Goal: Task Accomplishment & Management: Manage account settings

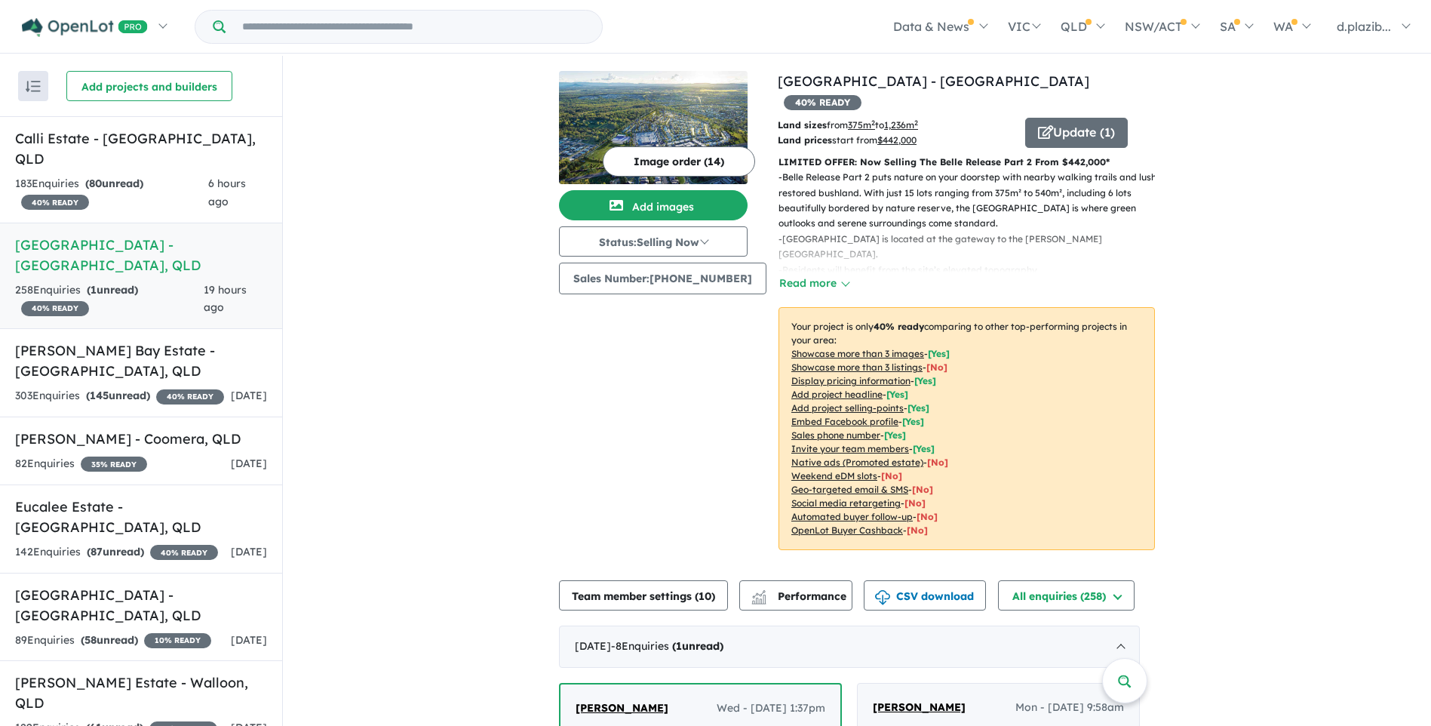
scroll to position [377, 0]
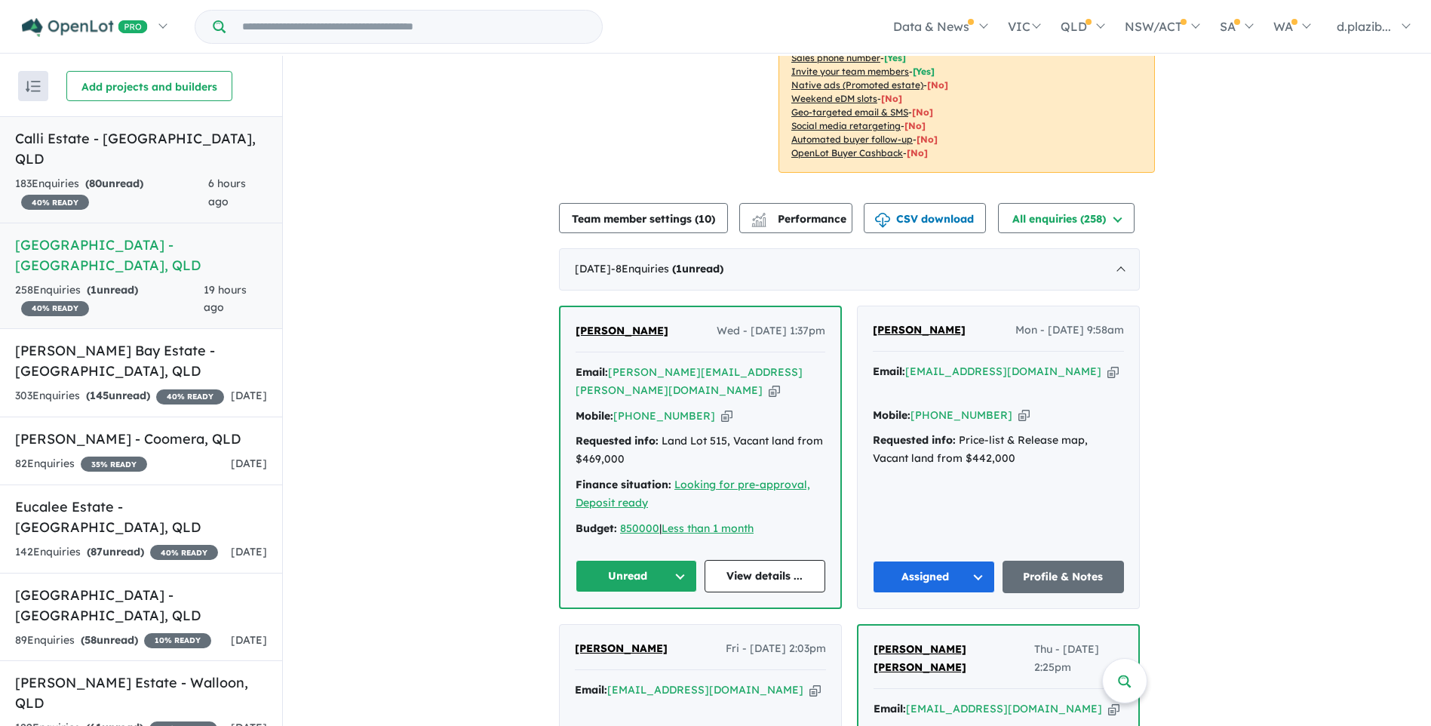
click at [192, 137] on h5 "Calli Estate - [GEOGRAPHIC_DATA] , [GEOGRAPHIC_DATA]" at bounding box center [141, 148] width 252 height 41
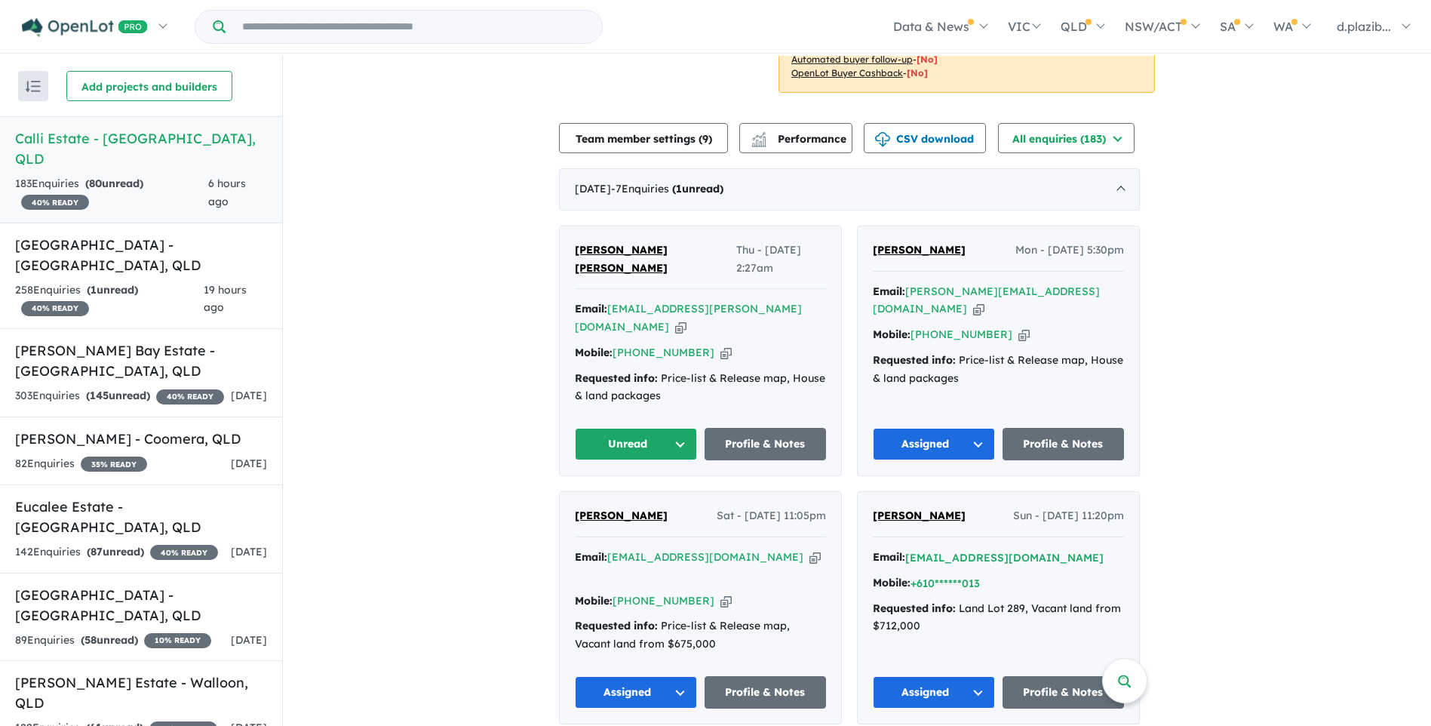
click at [686, 319] on icon "button" at bounding box center [680, 327] width 11 height 16
click at [720, 345] on icon "button" at bounding box center [725, 353] width 11 height 16
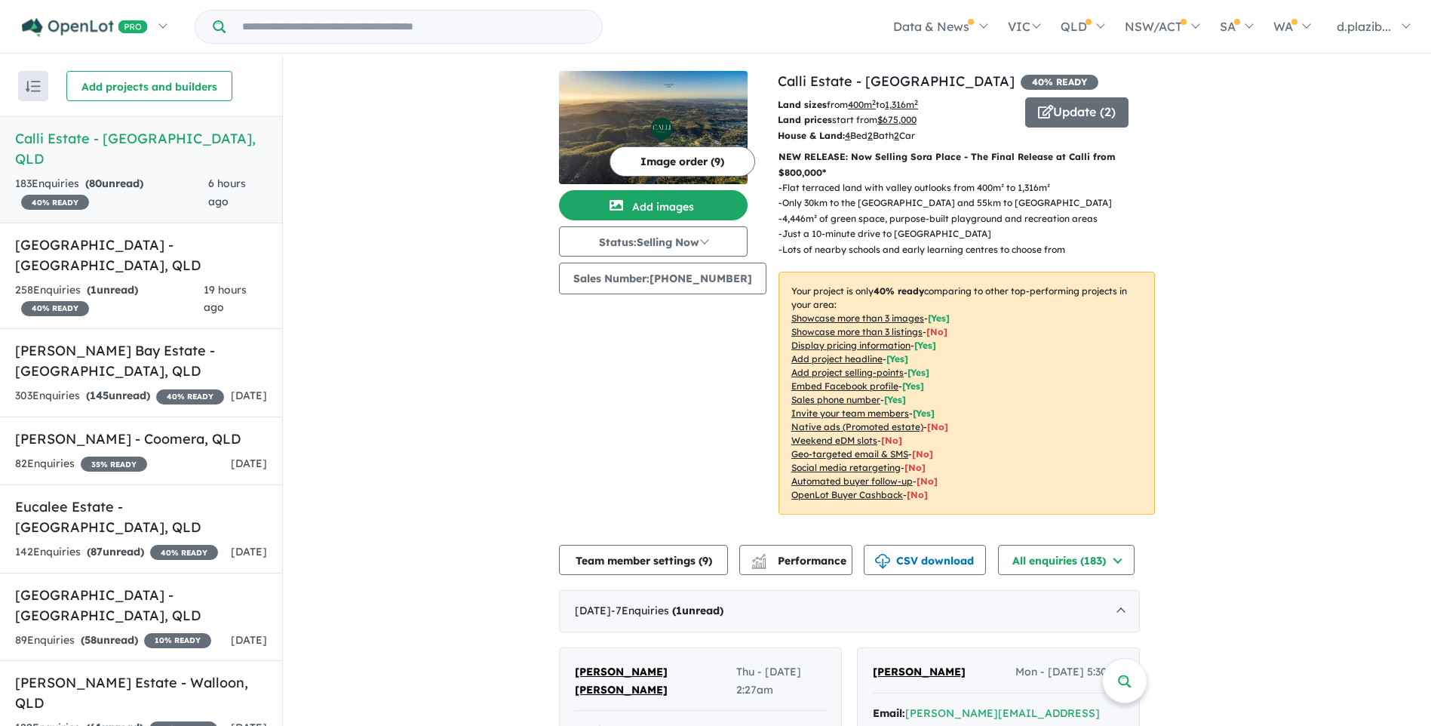
scroll to position [377, 0]
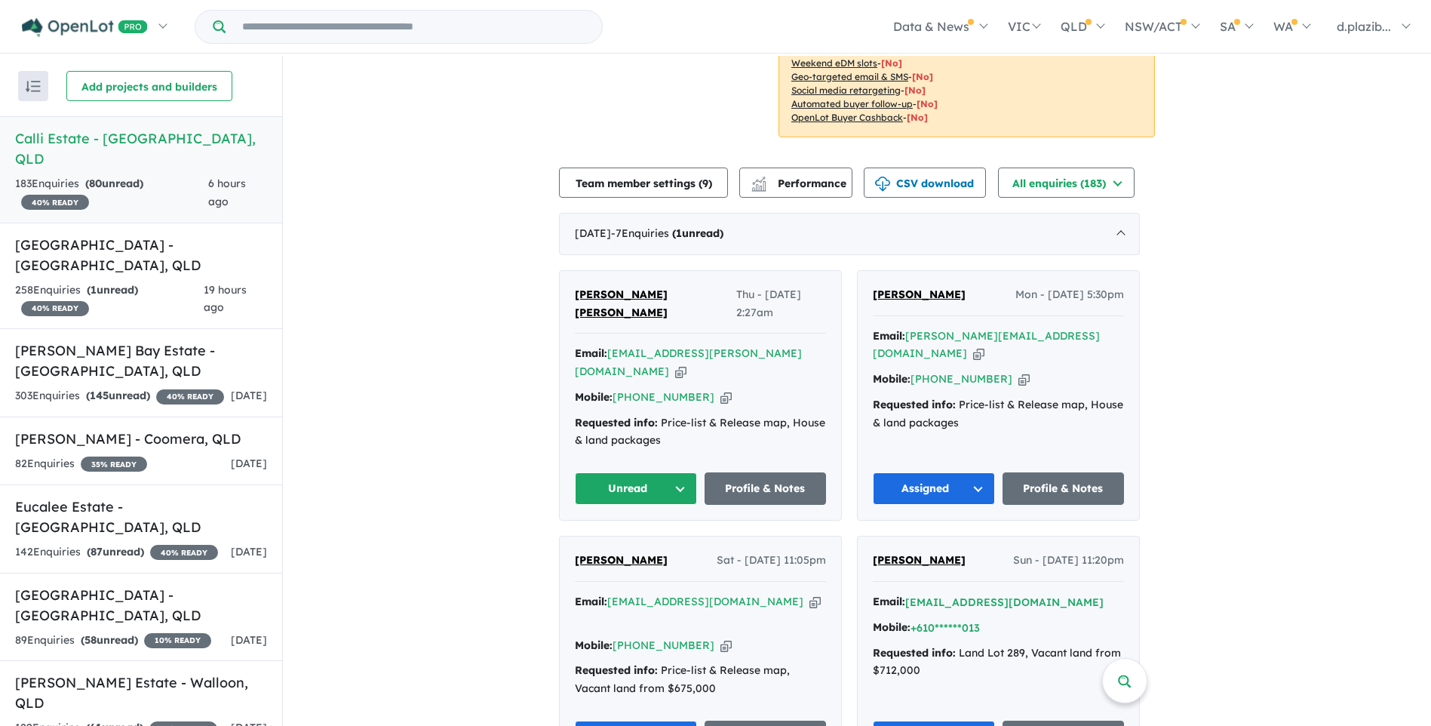
click at [647, 472] on button "Unread" at bounding box center [636, 488] width 122 height 32
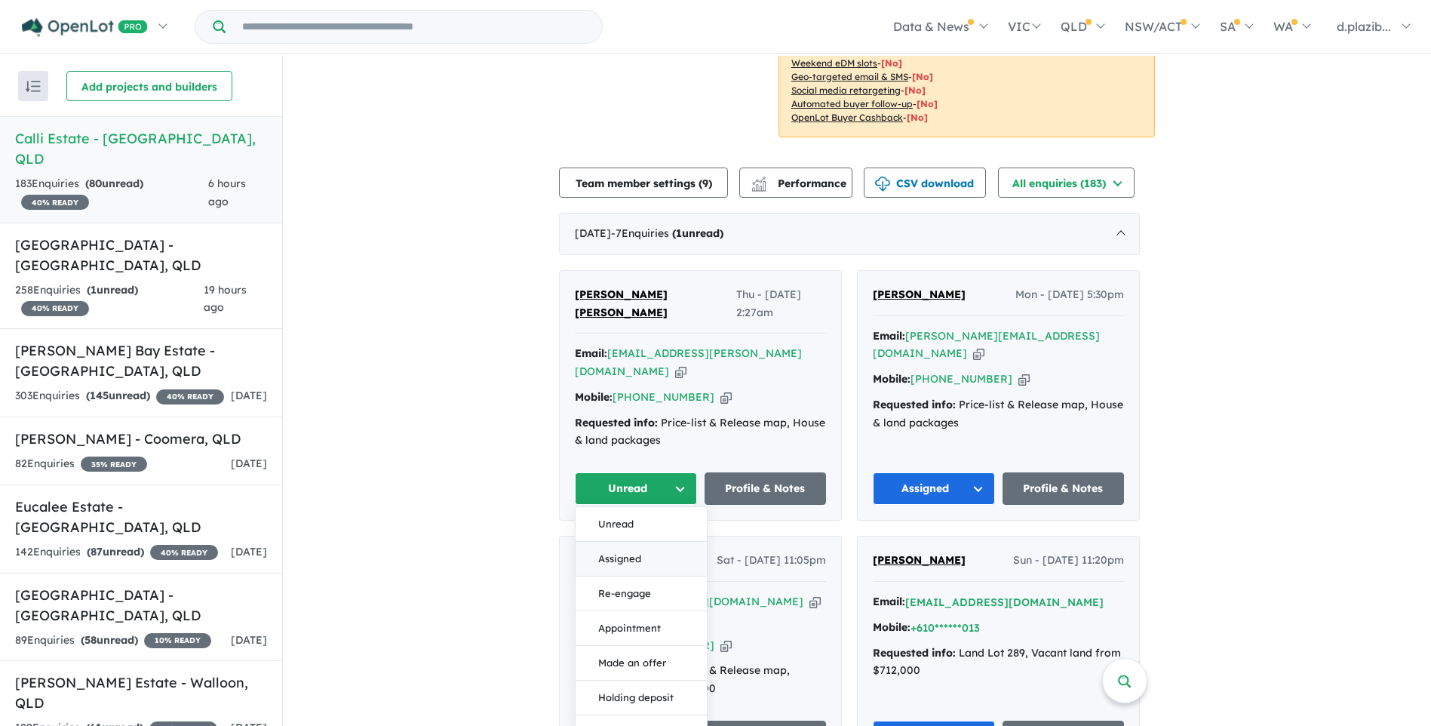
click at [669, 542] on button "Assigned" at bounding box center [640, 559] width 131 height 35
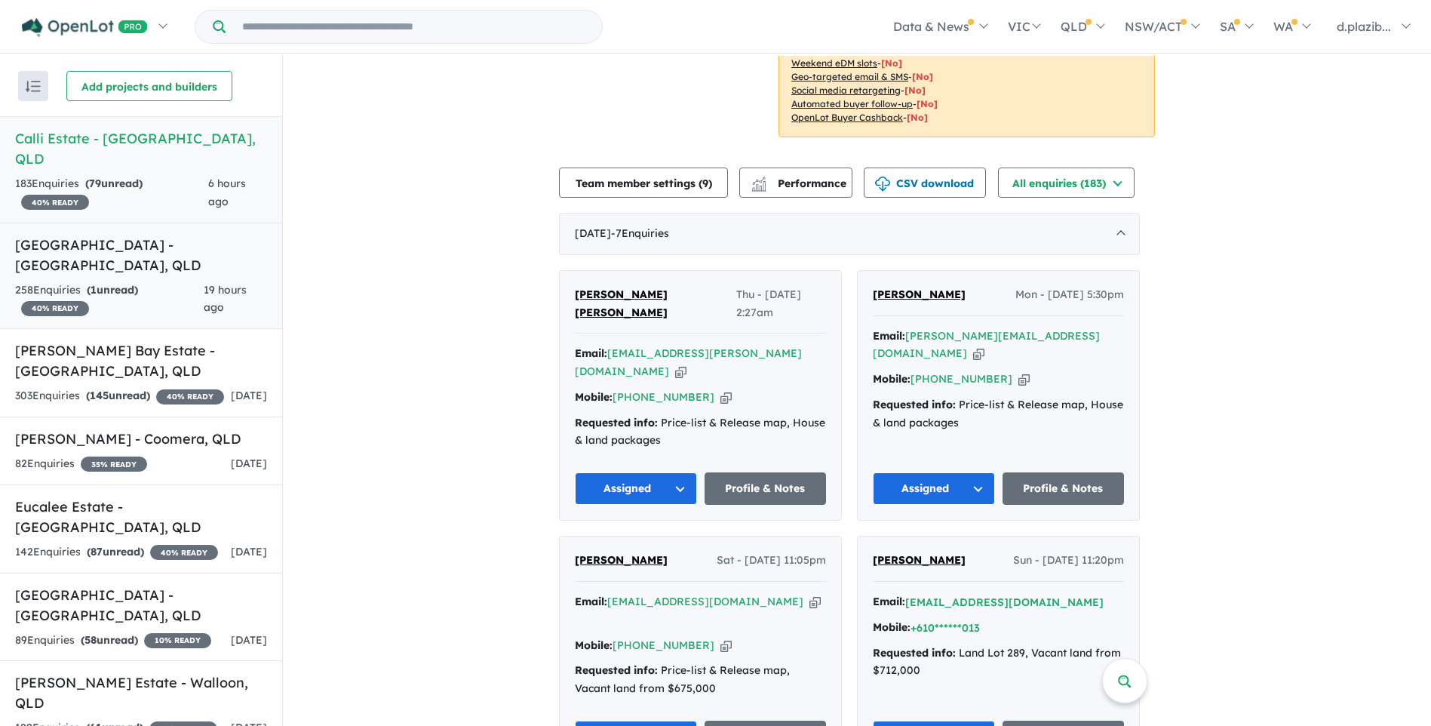
click at [186, 235] on h5 "[GEOGRAPHIC_DATA] - [GEOGRAPHIC_DATA] , [GEOGRAPHIC_DATA]" at bounding box center [141, 255] width 252 height 41
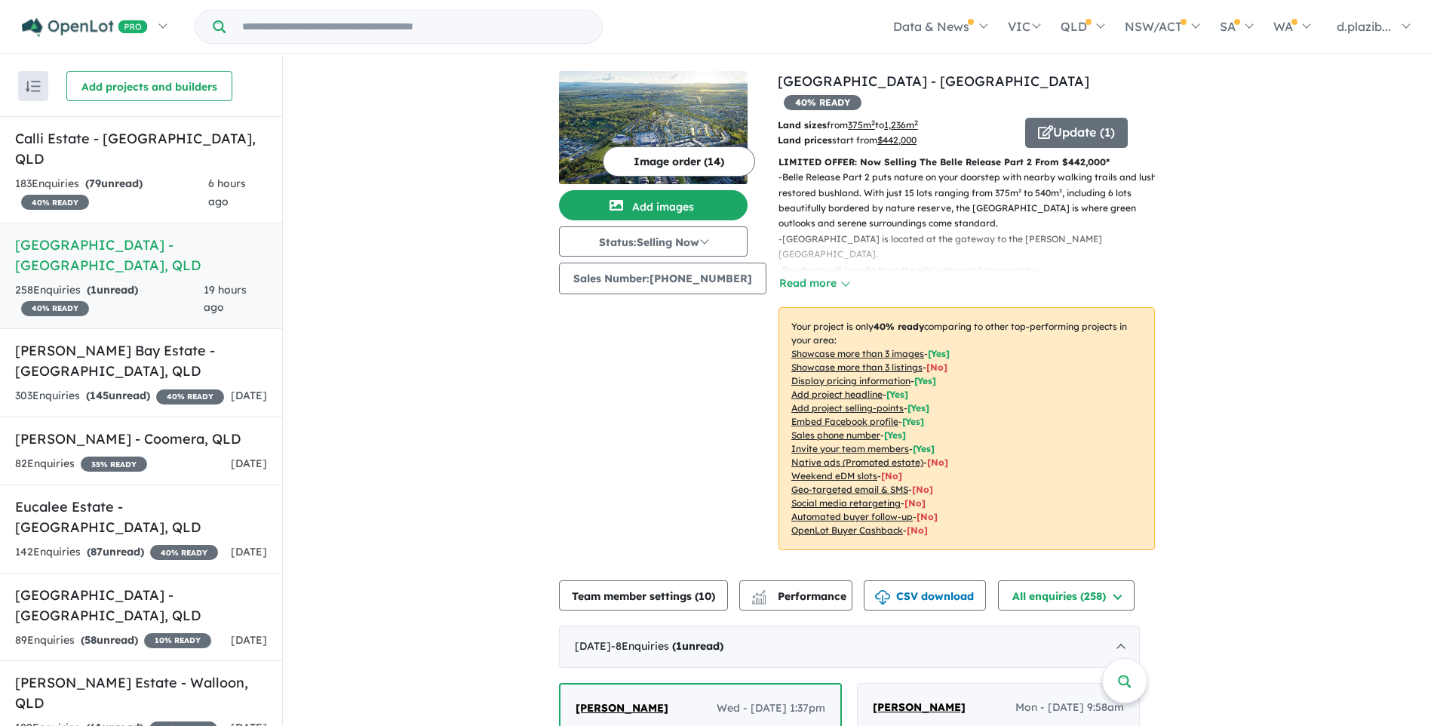
scroll to position [377, 0]
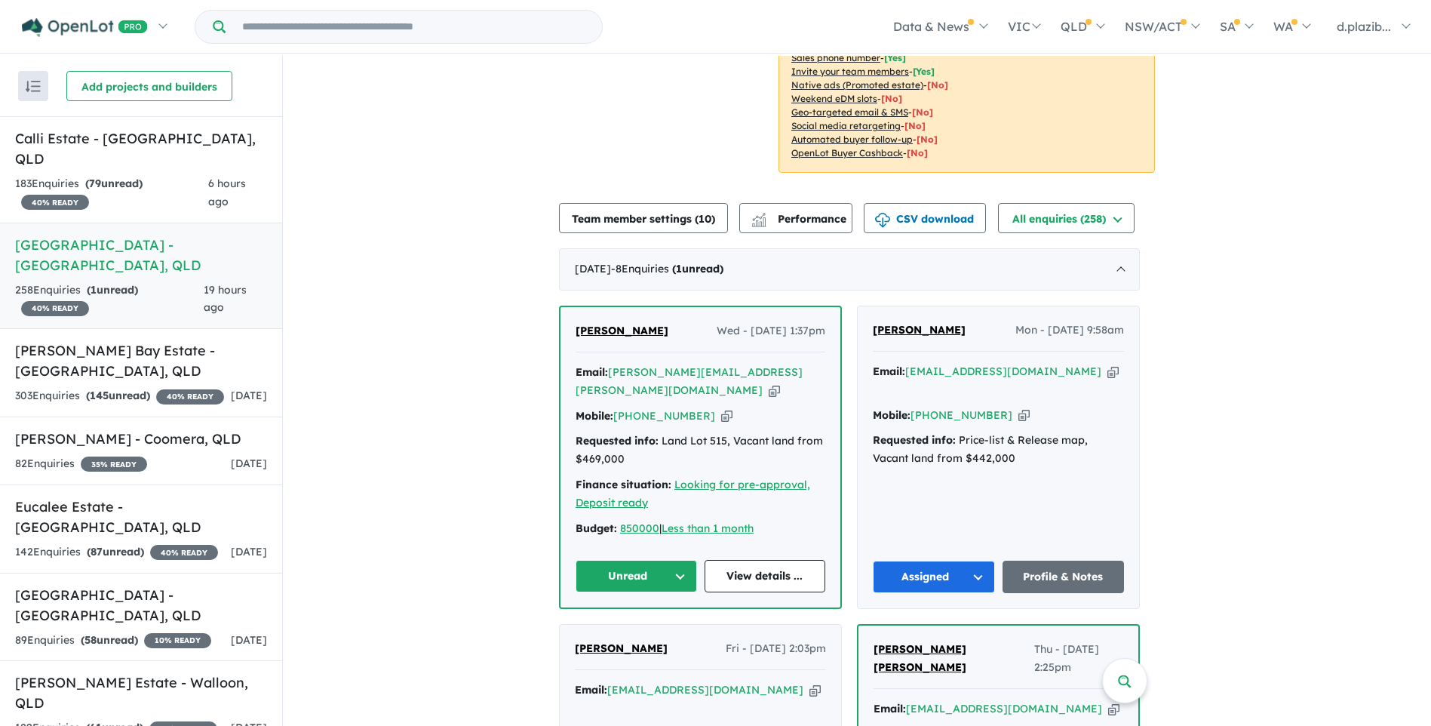
click at [769, 382] on icon "button" at bounding box center [774, 390] width 11 height 16
drag, startPoint x: 769, startPoint y: 350, endPoint x: 741, endPoint y: 352, distance: 28.0
click at [769, 382] on icon "button" at bounding box center [774, 390] width 11 height 16
click at [721, 408] on icon "button" at bounding box center [726, 416] width 11 height 16
click at [769, 382] on icon "button" at bounding box center [774, 390] width 11 height 16
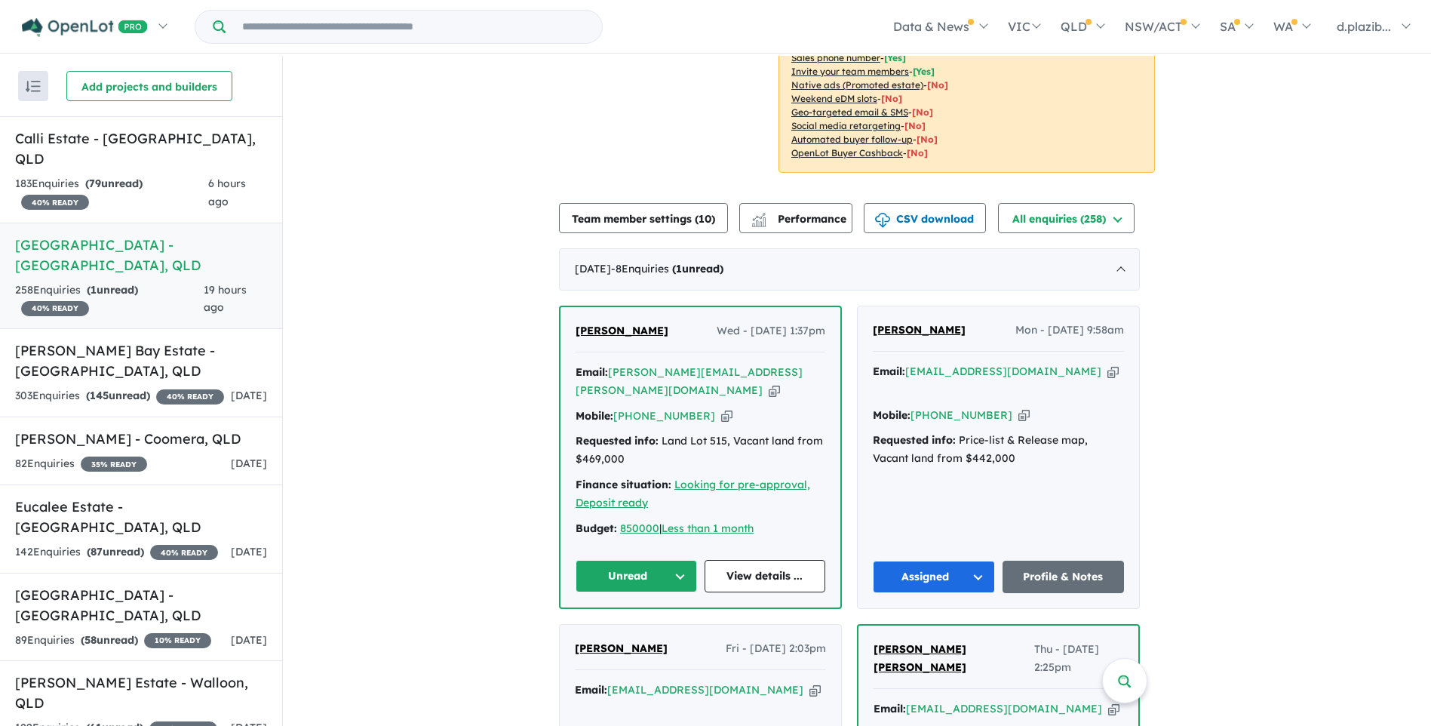
click at [624, 560] on button "Unread" at bounding box center [635, 576] width 121 height 32
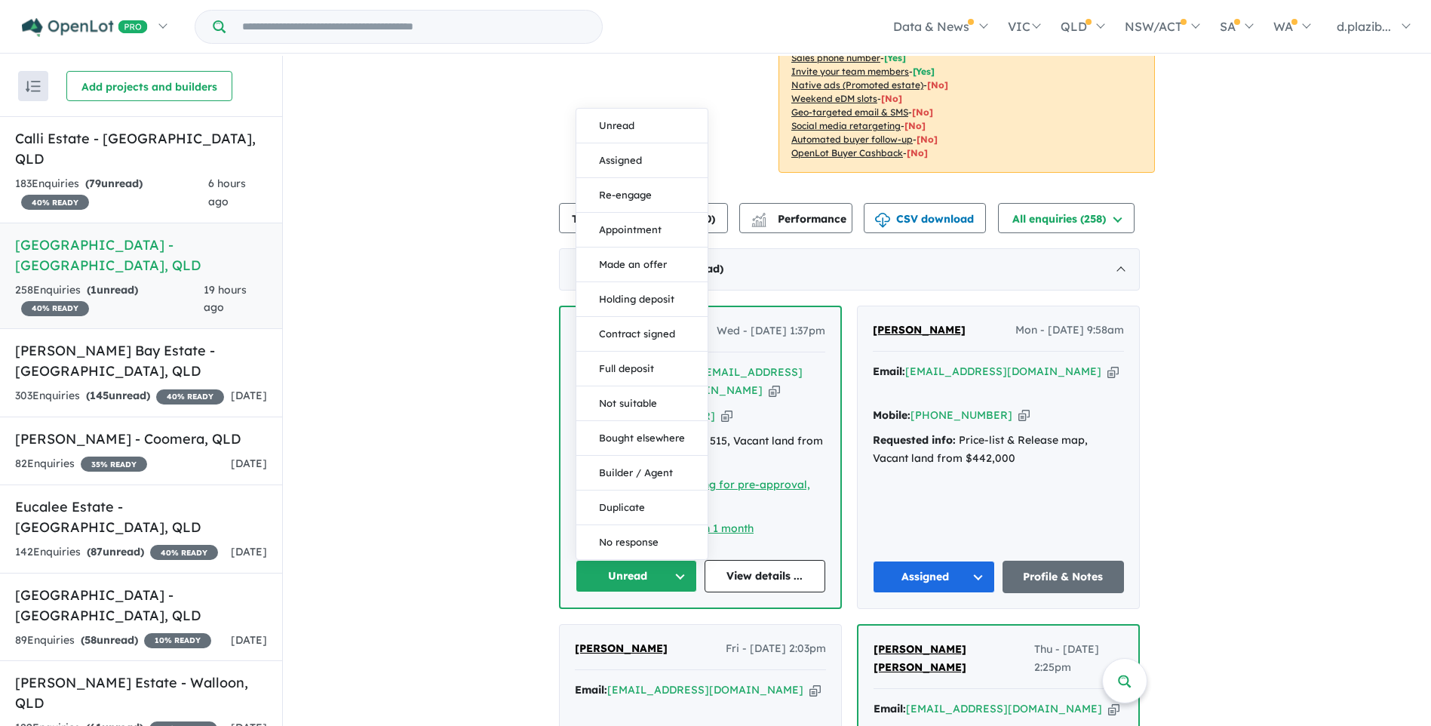
click at [650, 143] on button "Assigned" at bounding box center [641, 160] width 131 height 35
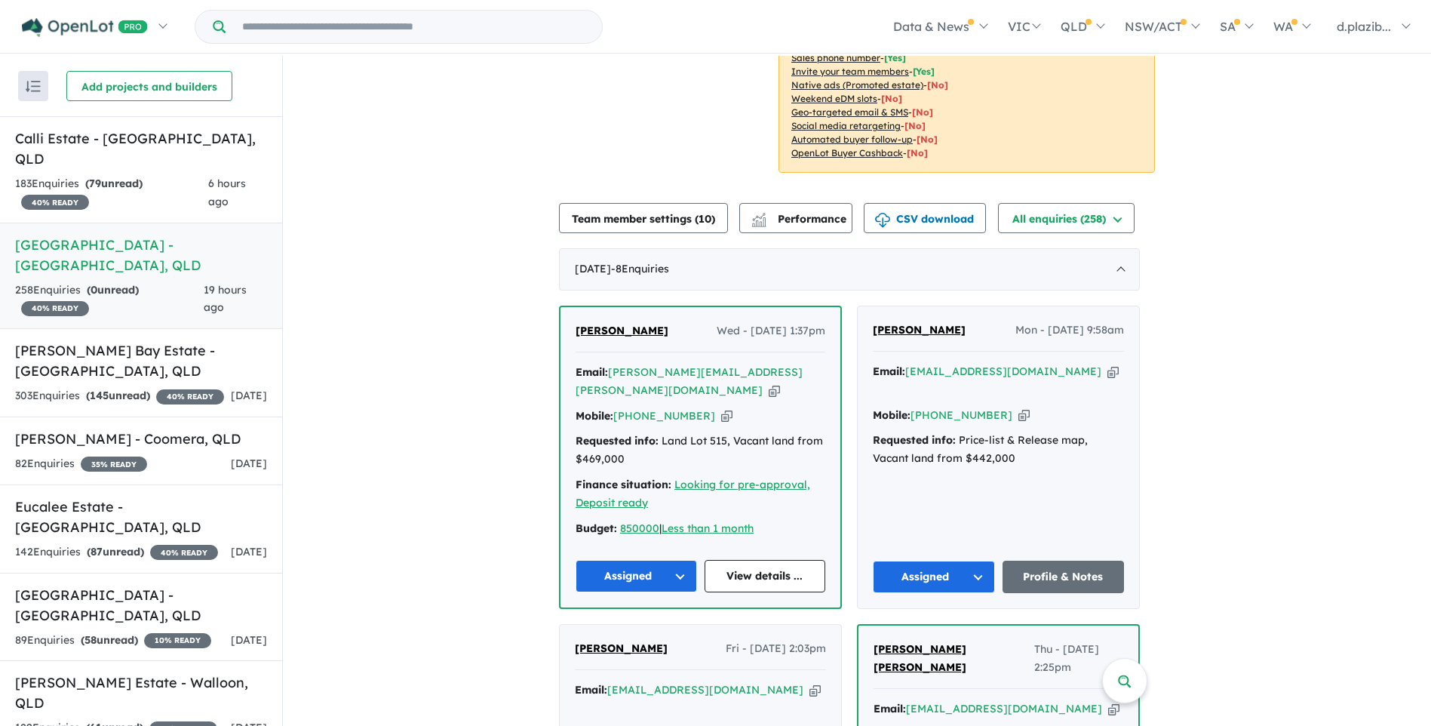
scroll to position [754, 0]
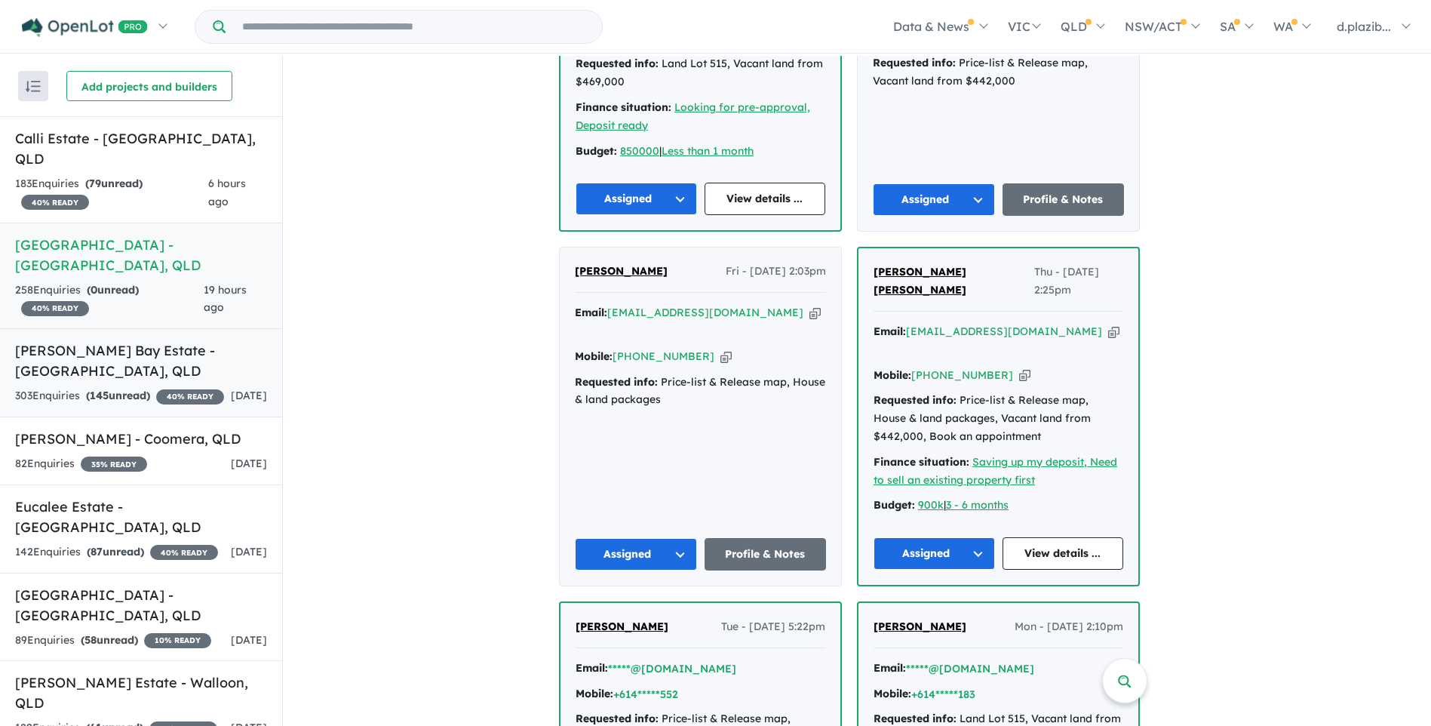
click at [195, 340] on h5 "[PERSON_NAME] Bay Estate - [GEOGRAPHIC_DATA] , [GEOGRAPHIC_DATA]" at bounding box center [141, 360] width 252 height 41
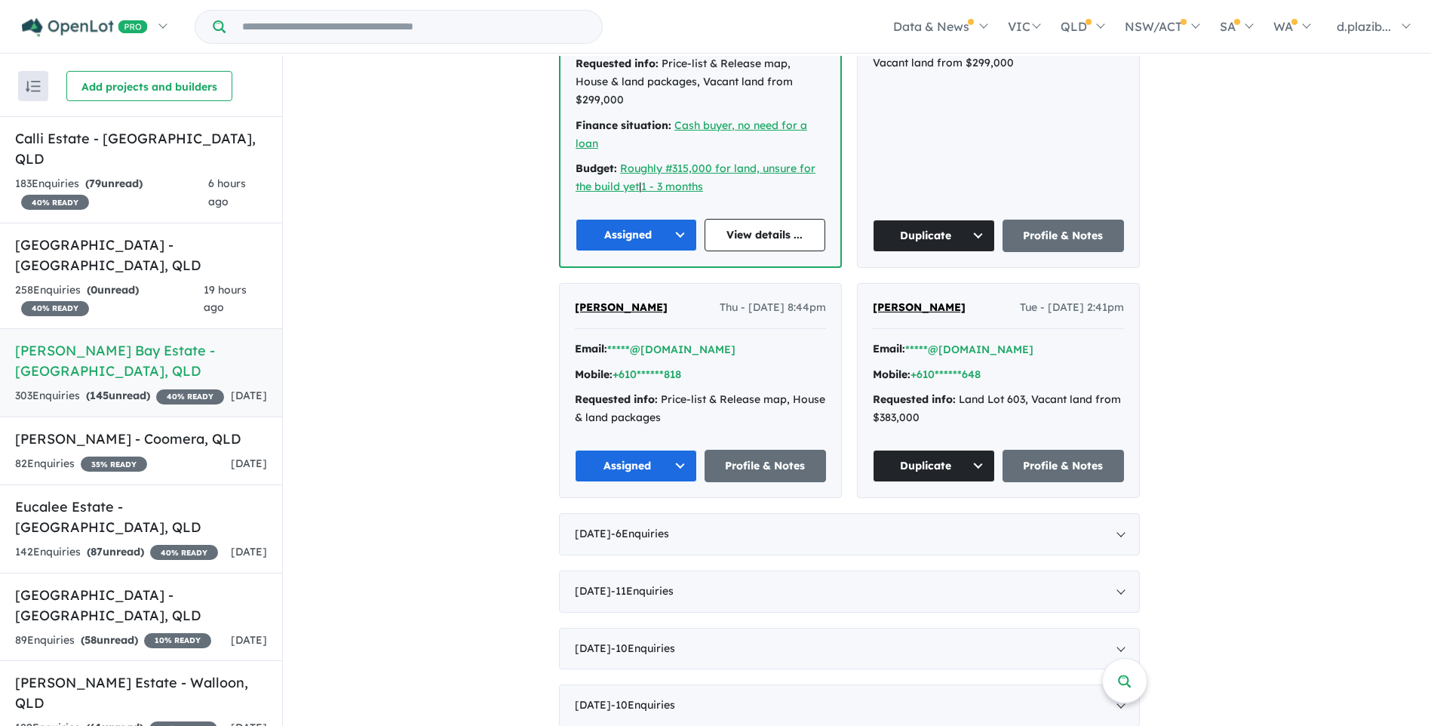
scroll to position [226, 0]
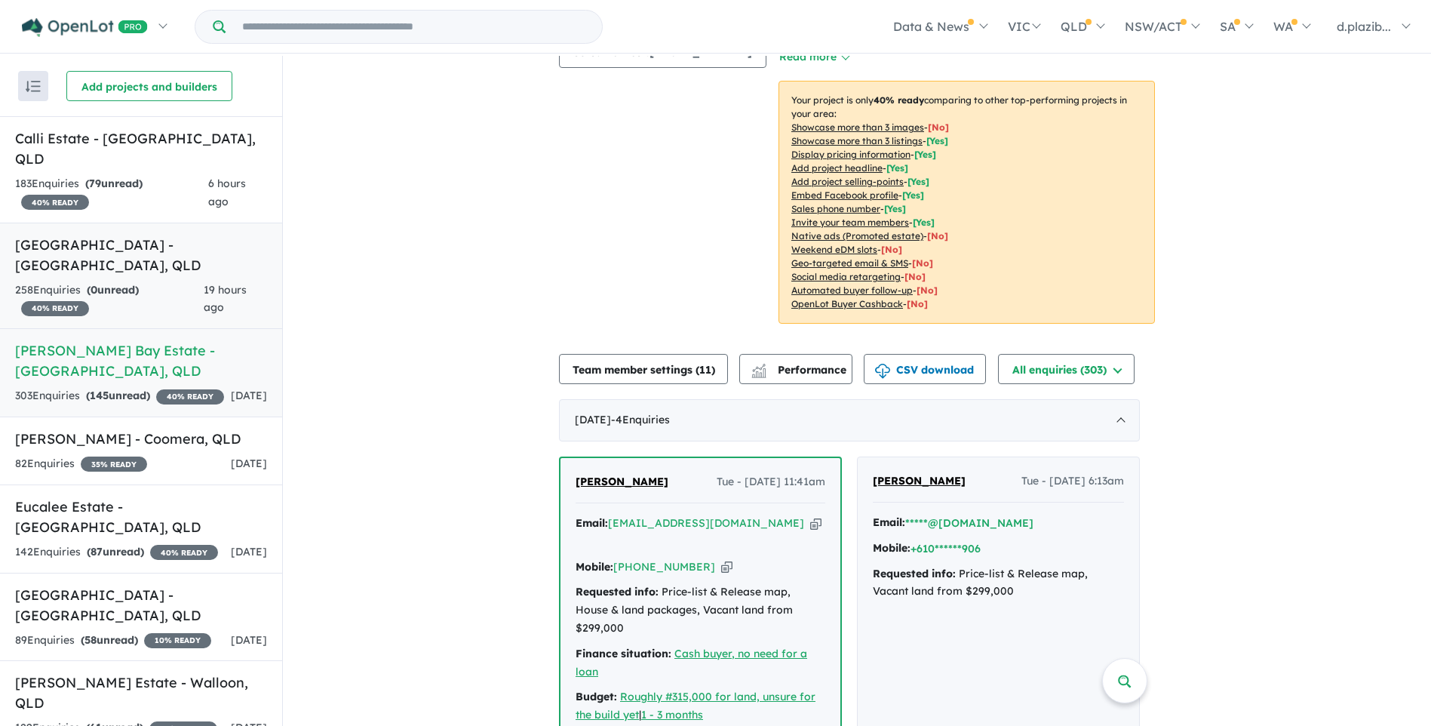
click at [175, 281] on div "258 Enquir ies ( 0 unread) 40 % READY" at bounding box center [109, 299] width 189 height 36
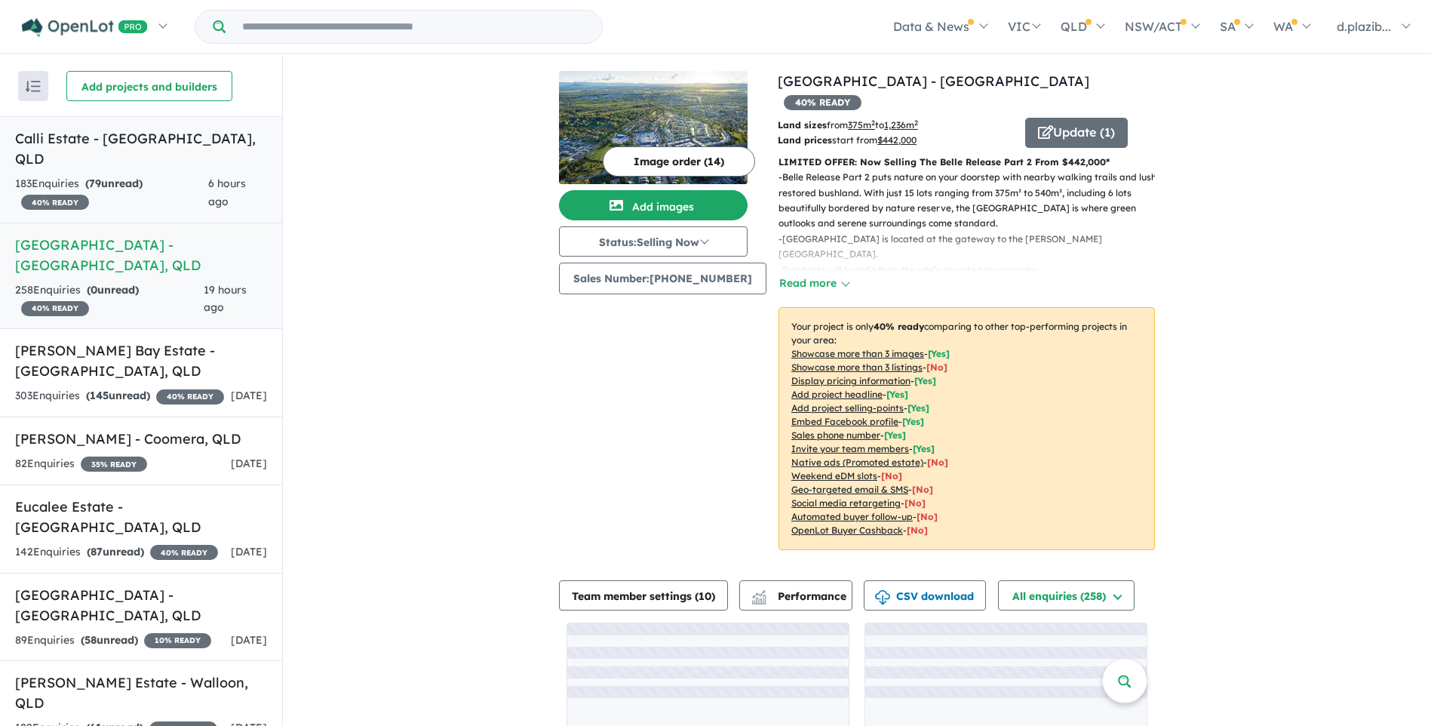
click at [159, 175] on div "183 Enquir ies ( 79 unread) 40 % READY" at bounding box center [111, 193] width 193 height 36
